Goal: Task Accomplishment & Management: Complete application form

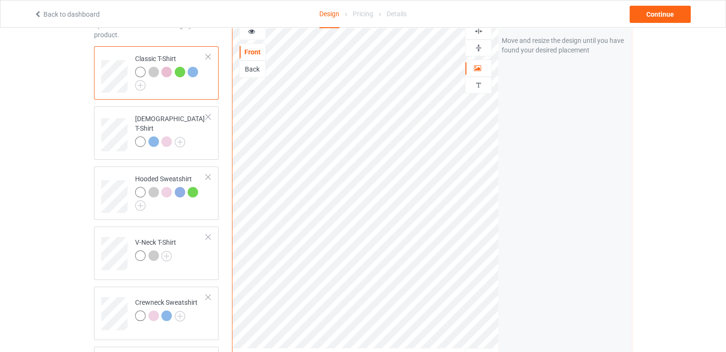
scroll to position [143, 0]
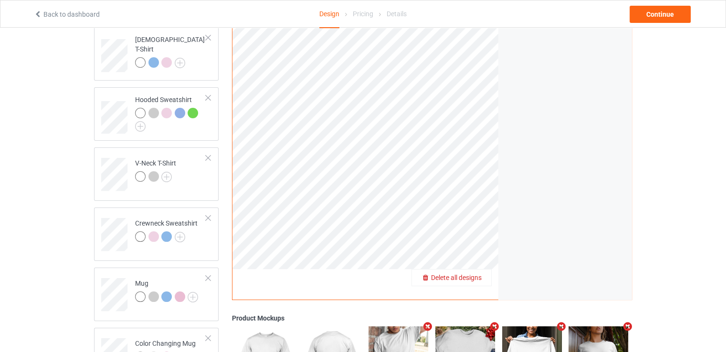
click at [474, 276] on span "Delete all designs" at bounding box center [456, 278] width 51 height 8
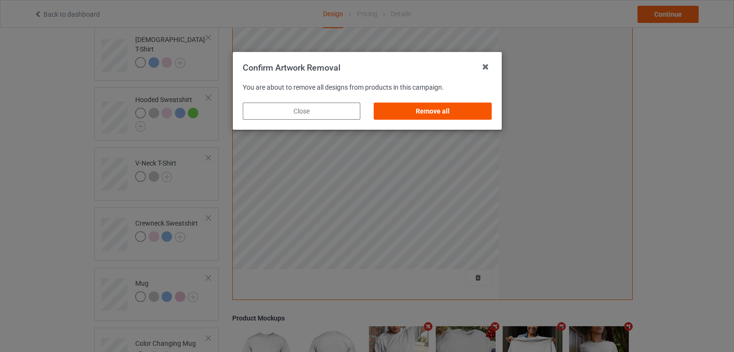
click at [428, 112] on div "Remove all" at bounding box center [431, 111] width 117 height 17
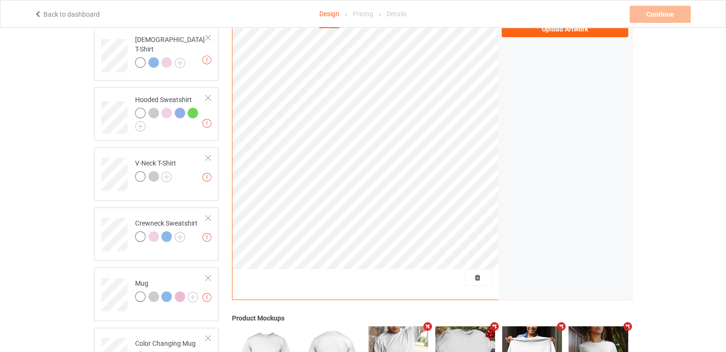
scroll to position [0, 0]
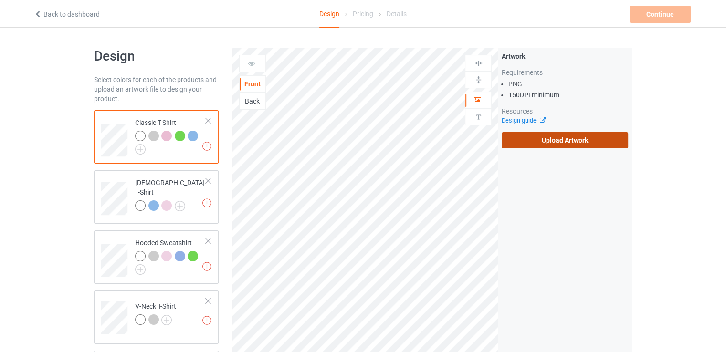
click at [538, 144] on label "Upload Artwork" at bounding box center [565, 140] width 127 height 16
click at [0, 0] on input "Upload Artwork" at bounding box center [0, 0] width 0 height 0
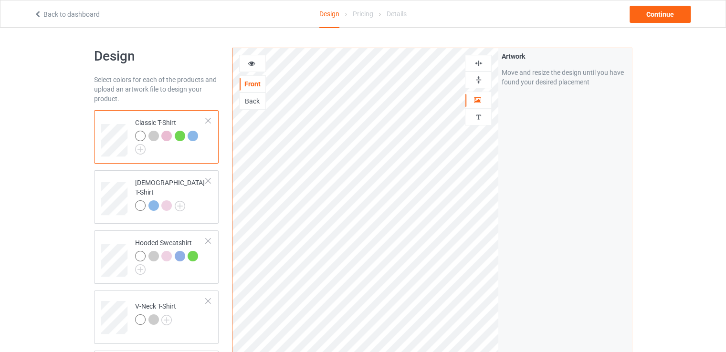
drag, startPoint x: 474, startPoint y: 65, endPoint x: 633, endPoint y: 28, distance: 163.8
click at [474, 65] on img at bounding box center [478, 63] width 9 height 9
drag, startPoint x: 642, startPoint y: 17, endPoint x: 646, endPoint y: 24, distance: 8.5
click at [642, 20] on div "Continue" at bounding box center [660, 14] width 61 height 17
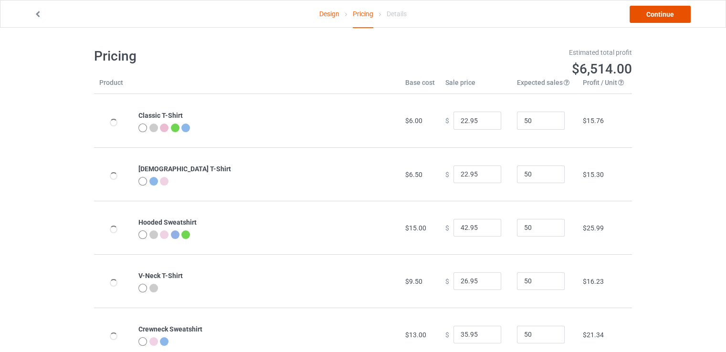
drag, startPoint x: 652, startPoint y: 16, endPoint x: 648, endPoint y: 20, distance: 5.4
click at [651, 17] on link "Continue" at bounding box center [660, 14] width 61 height 17
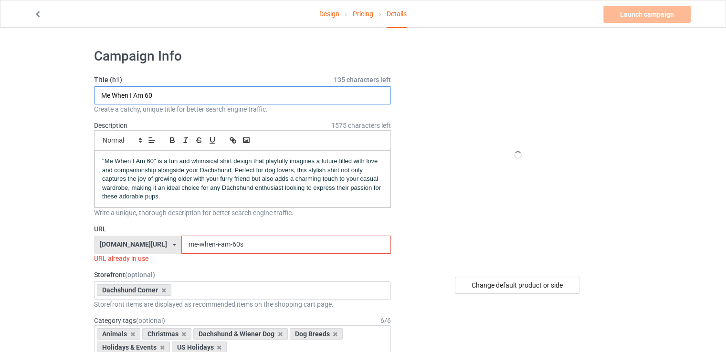
click at [187, 96] on input "Me When I Am 60" at bounding box center [242, 95] width 297 height 18
paste input "Cute [DATE] Dachshund"
type input "Cute [DATE] Dachshund"
click at [222, 244] on input "me-when-i-am-60s" at bounding box center [285, 245] width 209 height 18
paste input "Cute [DATE] Dachshund"
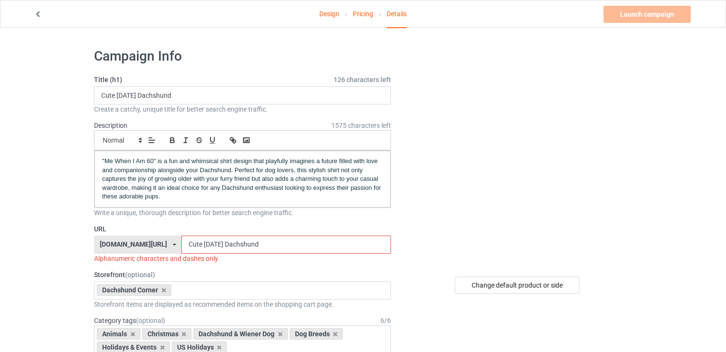
click at [181, 245] on input "Cute [DATE] Dachshund" at bounding box center [285, 245] width 209 height 18
drag, startPoint x: 174, startPoint y: 244, endPoint x: 179, endPoint y: 244, distance: 4.8
click at [181, 244] on input "cute [DATE] Dachshund" at bounding box center [285, 245] width 209 height 18
drag, startPoint x: 204, startPoint y: 240, endPoint x: 210, endPoint y: 240, distance: 5.8
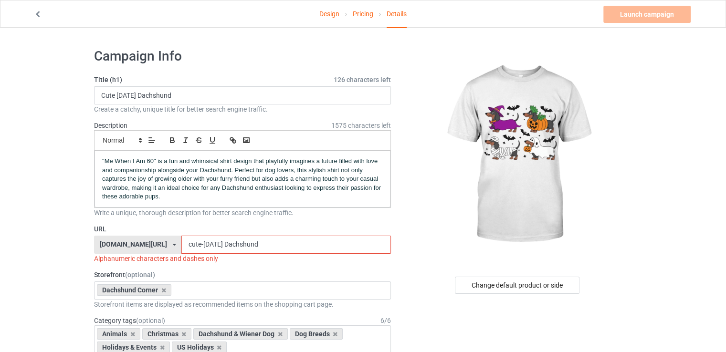
click at [210, 240] on input "cute-[DATE] Dachshund" at bounding box center [285, 245] width 209 height 18
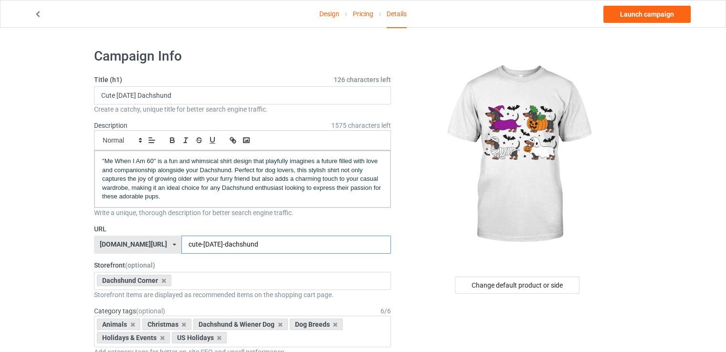
click at [255, 243] on input "cute-[DATE]-dachshund" at bounding box center [285, 245] width 209 height 18
type input "cute-[DATE]-dachshund"
click at [212, 163] on span ""Me When I Am 60" is a fun and whimsical shirt design that playfully imagines a…" at bounding box center [242, 179] width 281 height 43
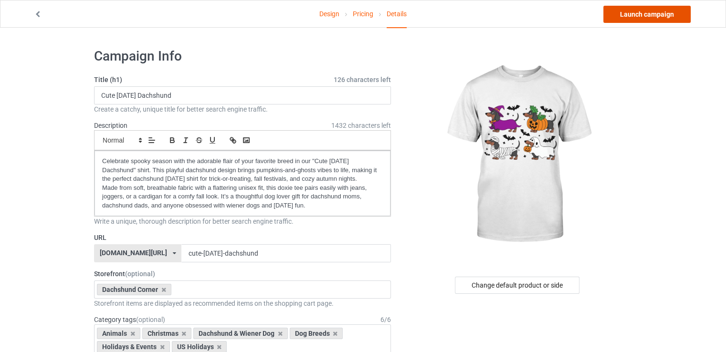
click at [625, 16] on link "Launch campaign" at bounding box center [647, 14] width 87 height 17
